Goal: Navigation & Orientation: Find specific page/section

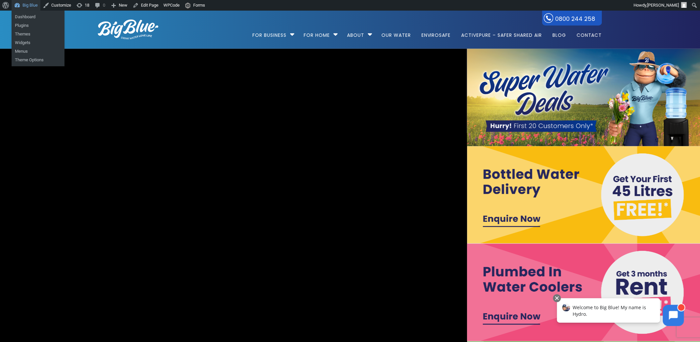
click at [31, 4] on link "Big Blue" at bounding box center [26, 5] width 29 height 11
click at [26, 15] on link "Dashboard" at bounding box center [38, 17] width 53 height 9
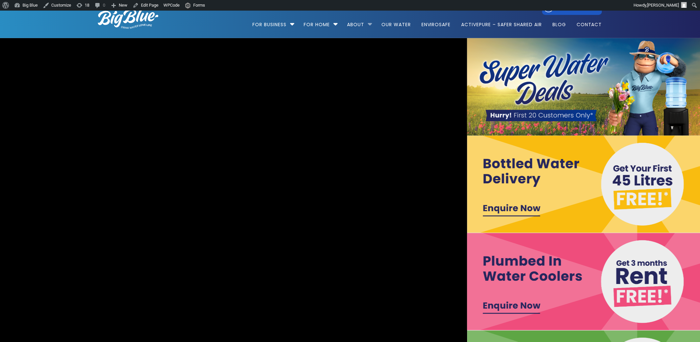
click at [367, 23] on li "About About Us Auckland Water Cooler HQ Tauranga Water Cooler HQ Wellington Wat…" at bounding box center [359, 22] width 33 height 38
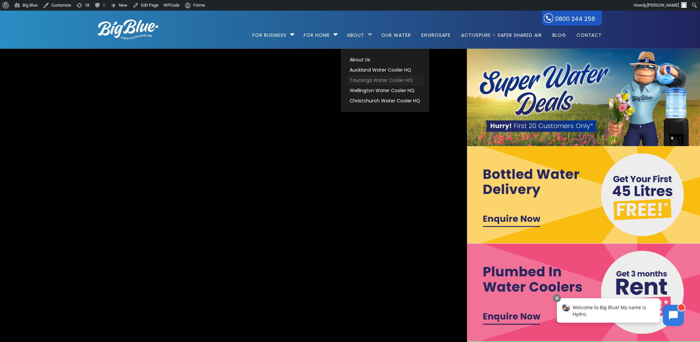
click at [364, 76] on link "Tauranga Water Cooler HQ" at bounding box center [385, 80] width 76 height 10
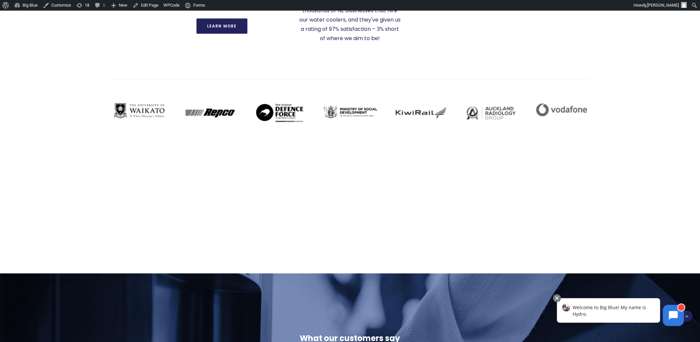
scroll to position [1351, 0]
